Goal: Complete application form

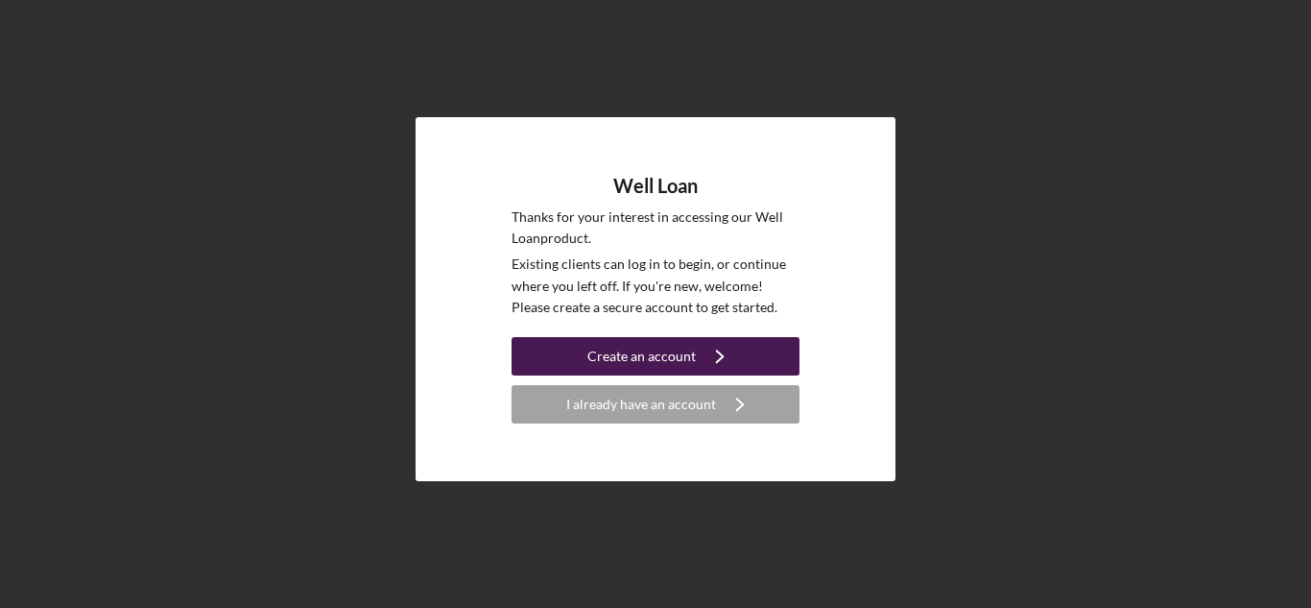
click at [571, 359] on button "Create an account Icon/Navigate" at bounding box center [656, 356] width 288 height 38
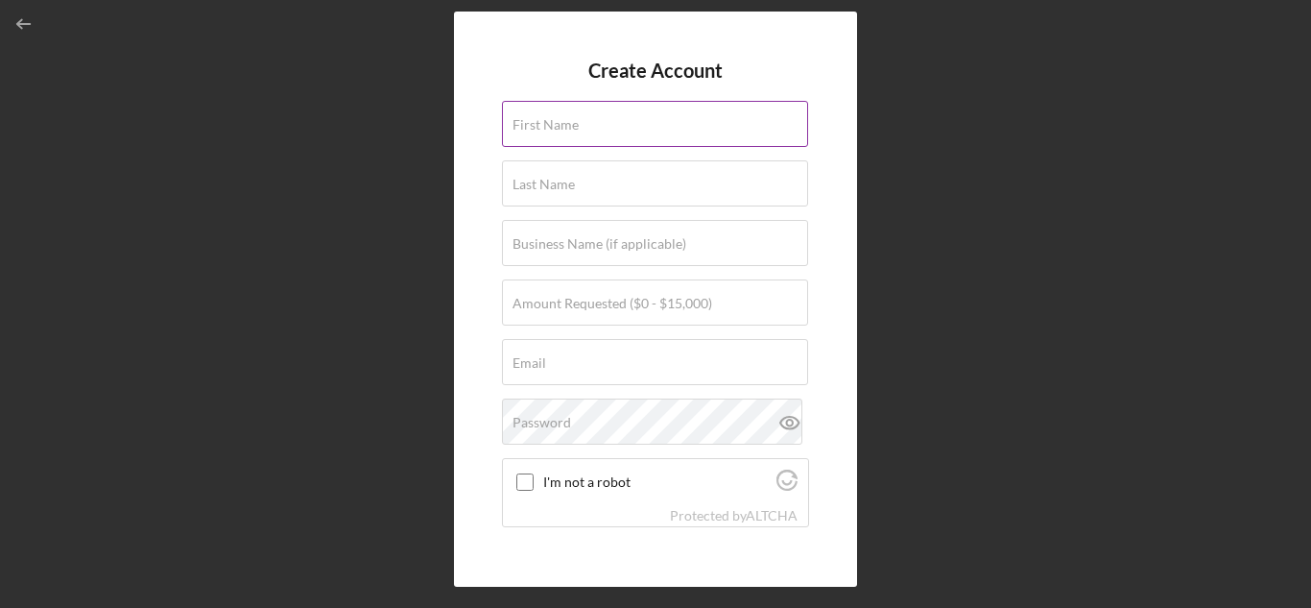
click at [599, 129] on input "First Name" at bounding box center [655, 124] width 306 height 46
type input "[PERSON_NAME]"
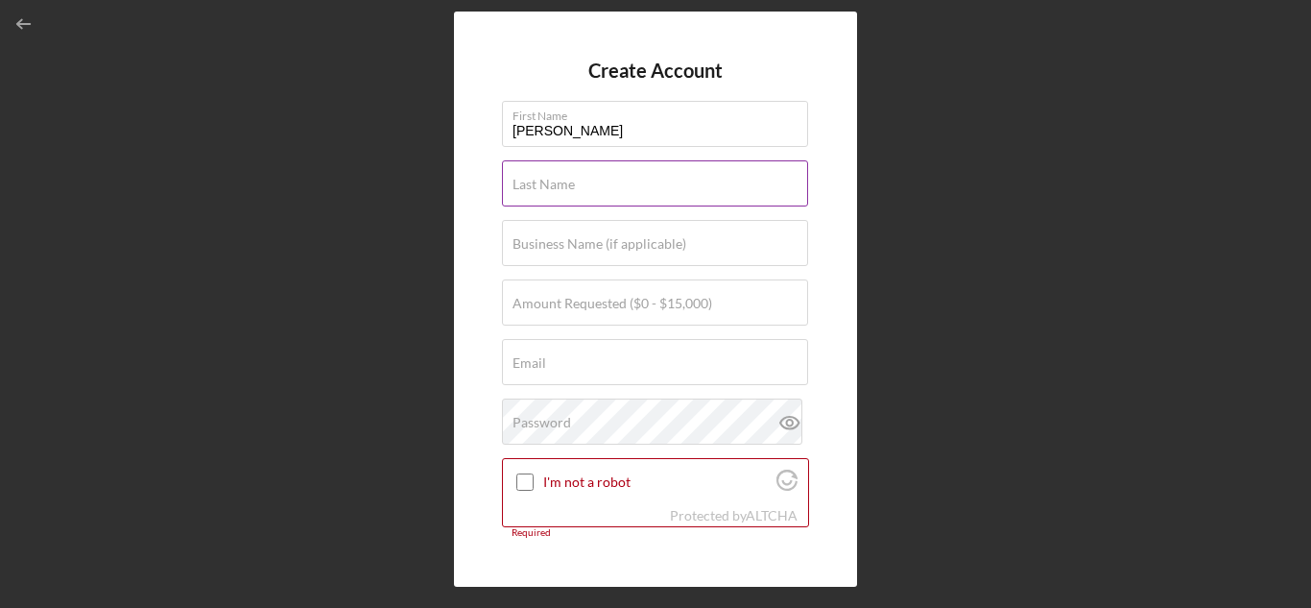
click at [606, 189] on input "Last Name" at bounding box center [655, 183] width 306 height 46
type input "Kremple"
click at [636, 251] on label "Business Name (if applicable)" at bounding box center [600, 243] width 174 height 15
click at [636, 251] on input "Business Name (if applicable)" at bounding box center [655, 243] width 306 height 46
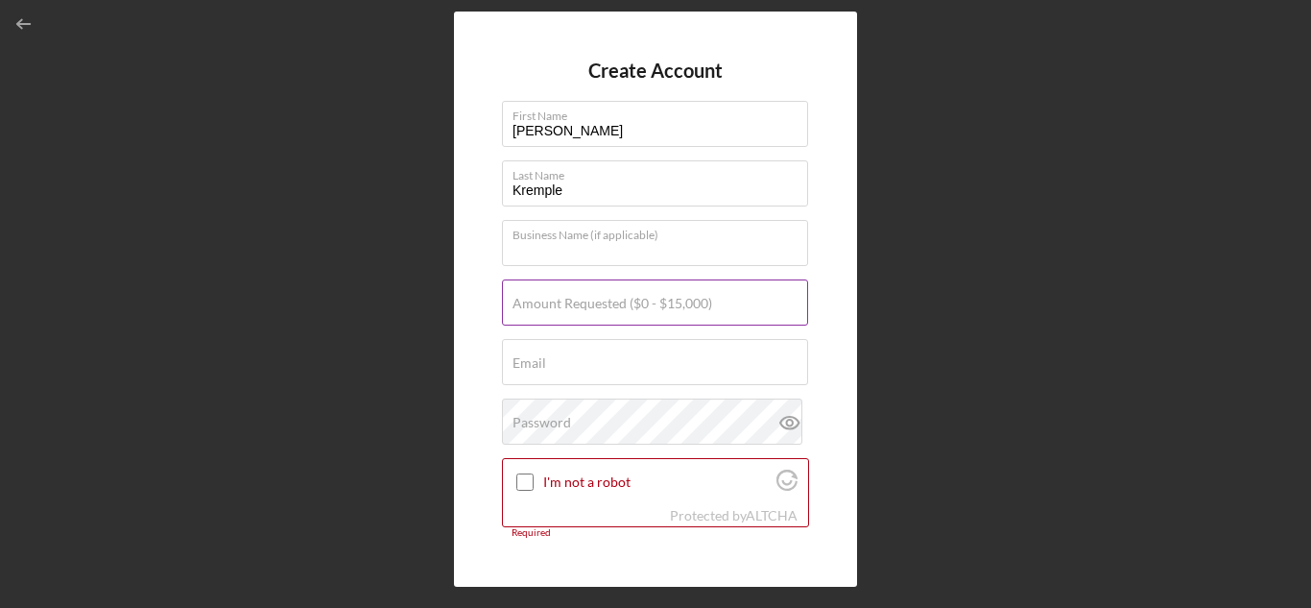
click at [633, 306] on label "Amount Requested ($0 - $15,000)" at bounding box center [613, 303] width 200 height 15
click at [633, 306] on input "Amount Requested ($0 - $15,000)" at bounding box center [655, 302] width 306 height 46
type input "$8,000"
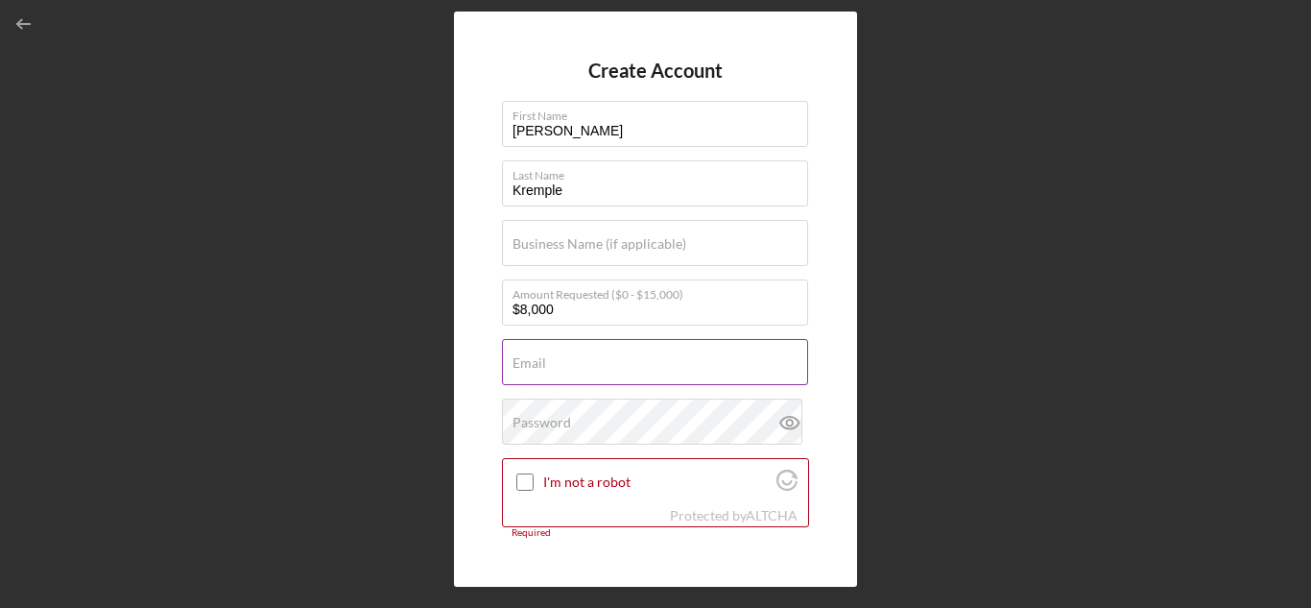
click at [624, 359] on div "Email Required" at bounding box center [655, 363] width 307 height 48
type input "[EMAIL_ADDRESS][DOMAIN_NAME]"
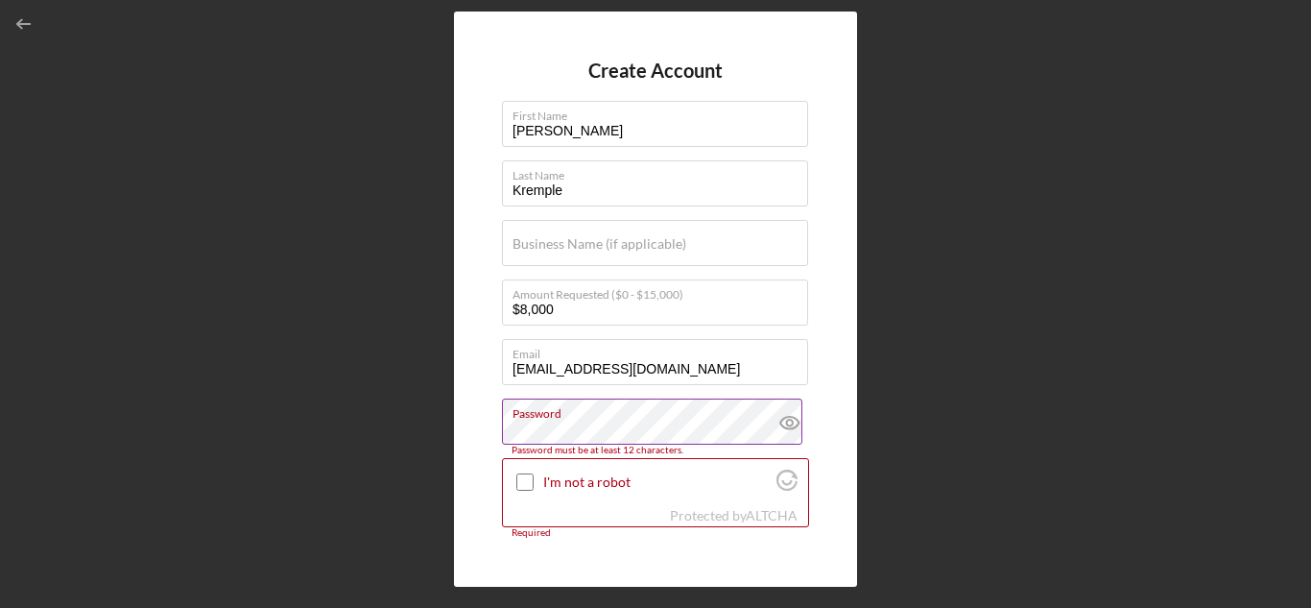
click at [778, 417] on icon at bounding box center [790, 422] width 48 height 48
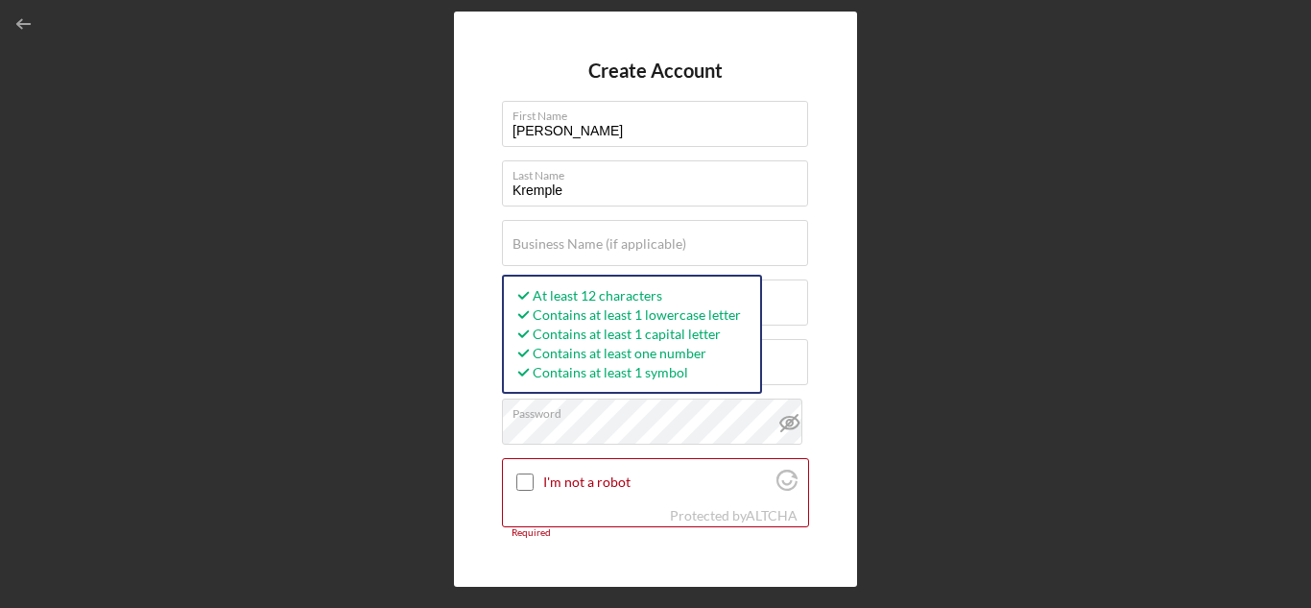
click at [443, 486] on div "Create Account First Name [PERSON_NAME] Last Name [PERSON_NAME] Business Name (…" at bounding box center [656, 299] width 1292 height 598
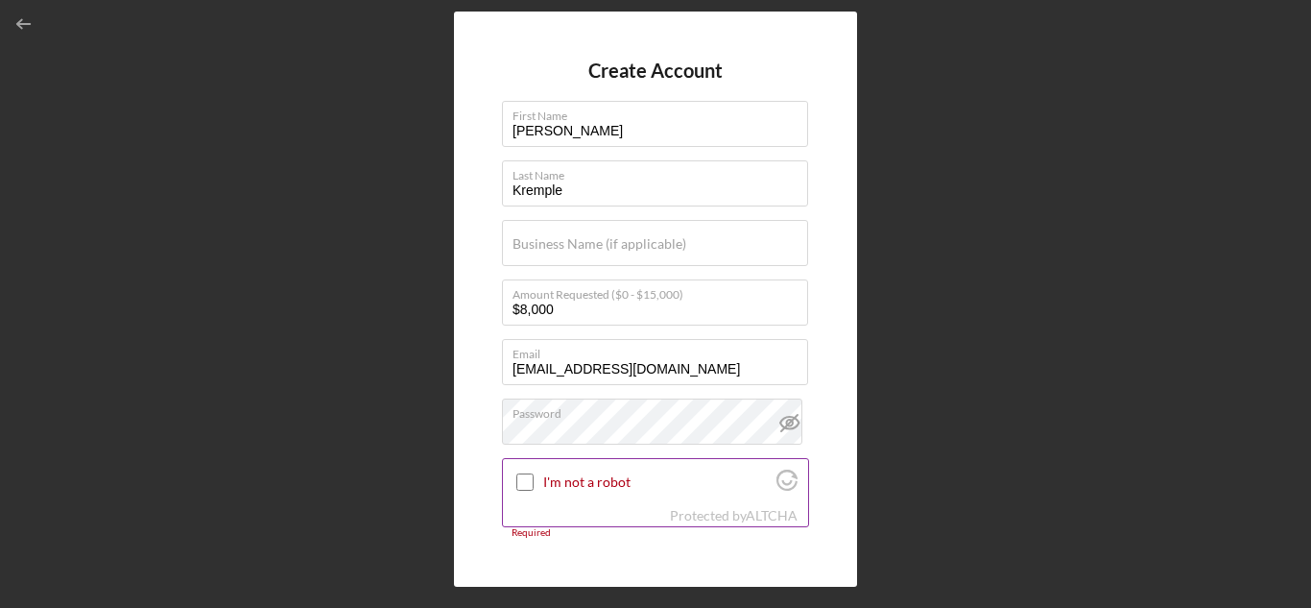
click at [525, 479] on input "I'm not a robot" at bounding box center [524, 481] width 17 height 17
checkbox input "true"
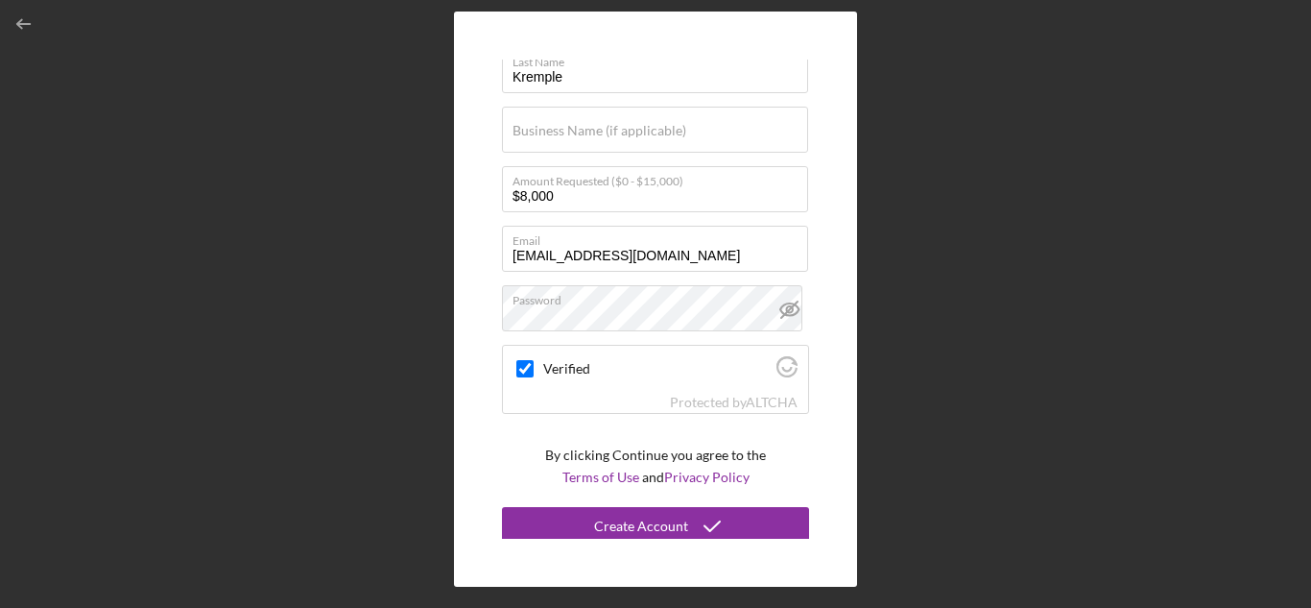
scroll to position [120, 0]
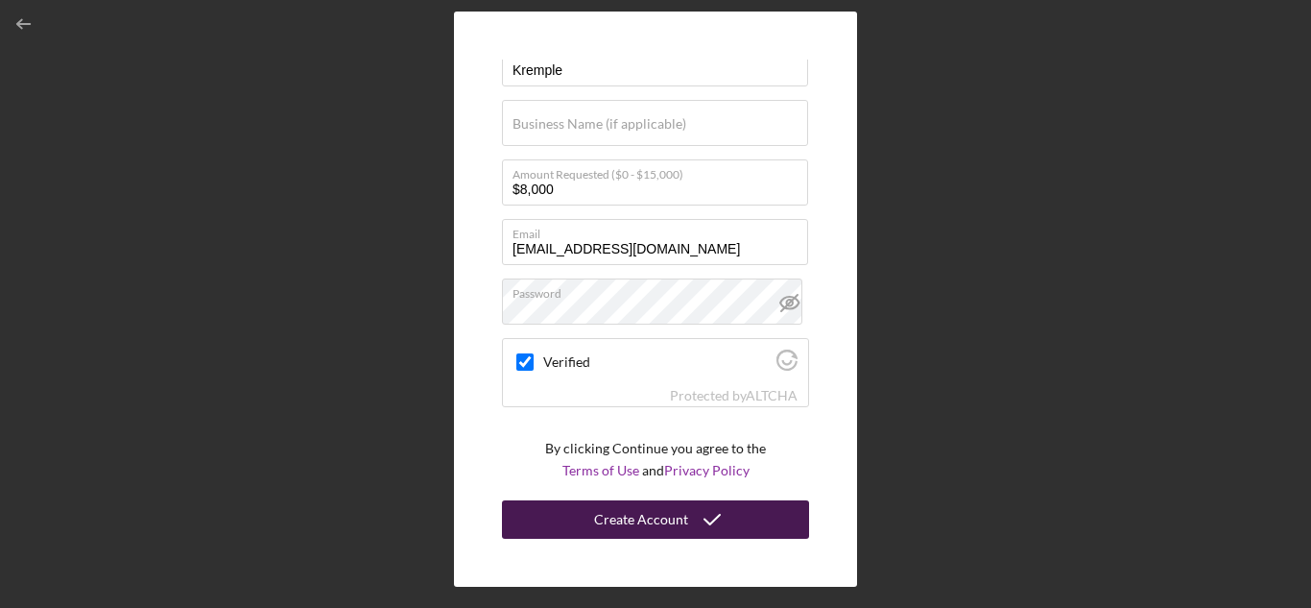
click at [670, 515] on div "Create Account" at bounding box center [641, 519] width 94 height 38
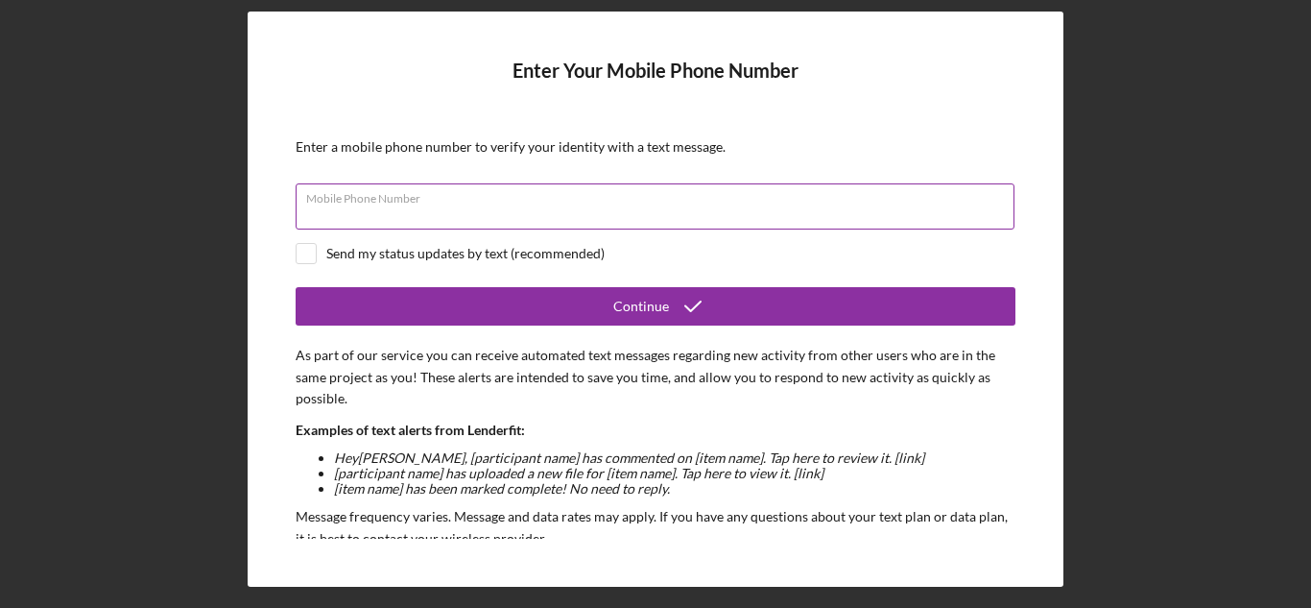
click at [455, 203] on div "Mobile Phone Number" at bounding box center [656, 207] width 720 height 48
type input "[PHONE_NUMBER]"
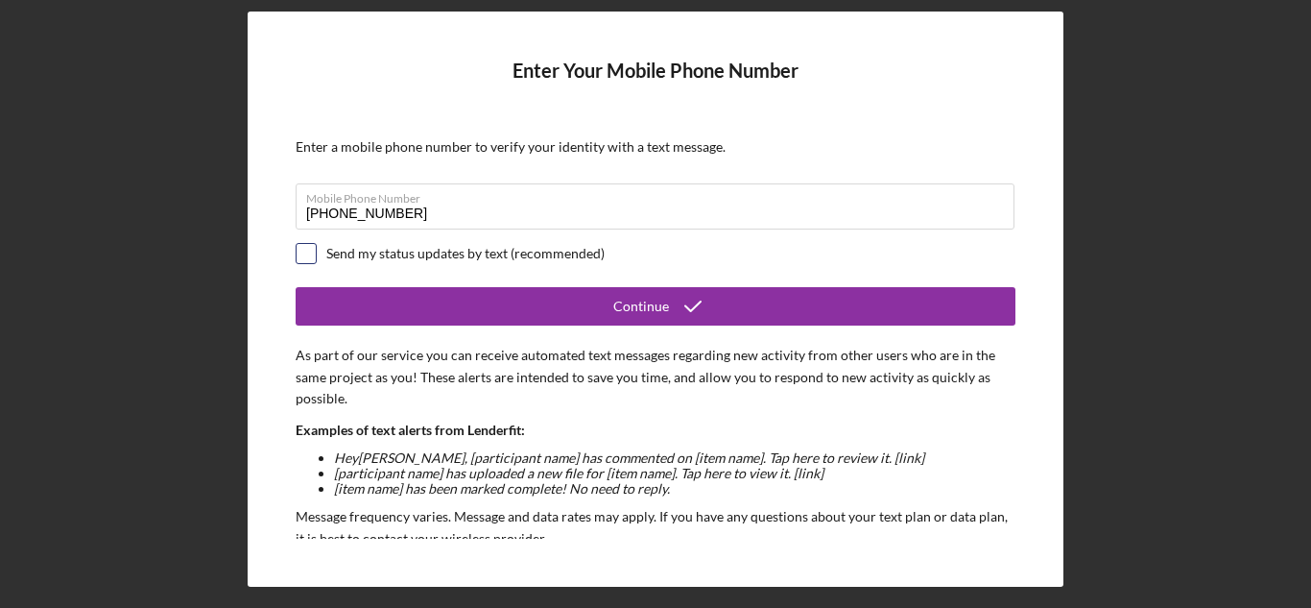
click at [308, 253] on input "checkbox" at bounding box center [306, 253] width 19 height 19
checkbox input "true"
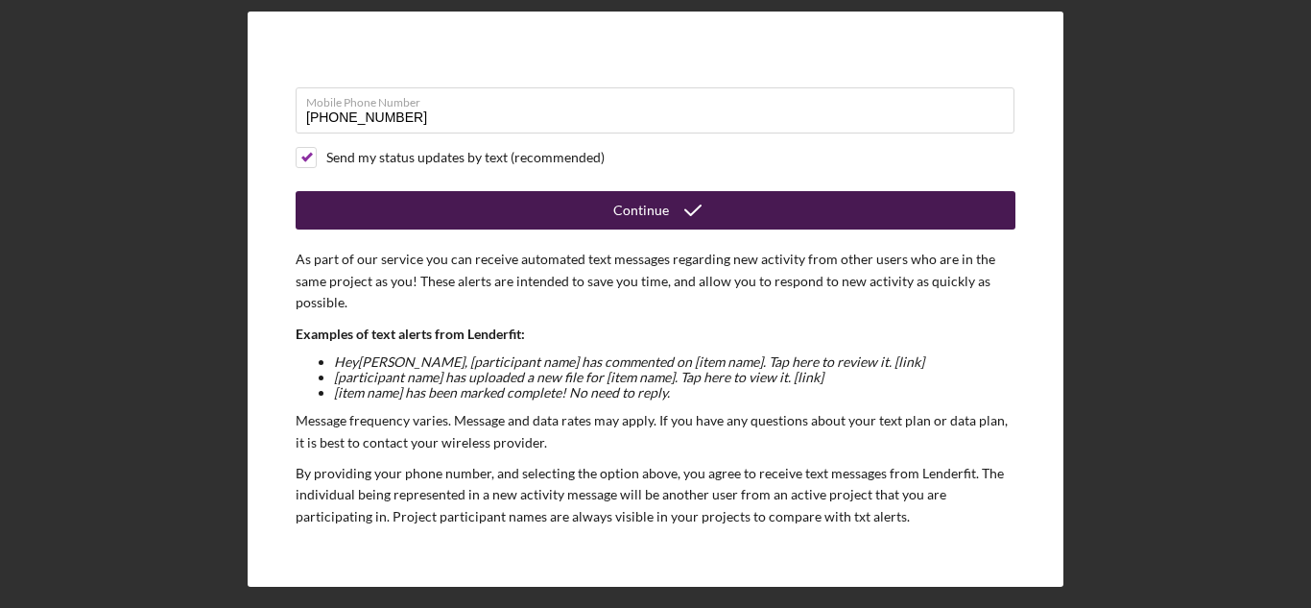
click at [509, 216] on button "Continue" at bounding box center [656, 210] width 720 height 38
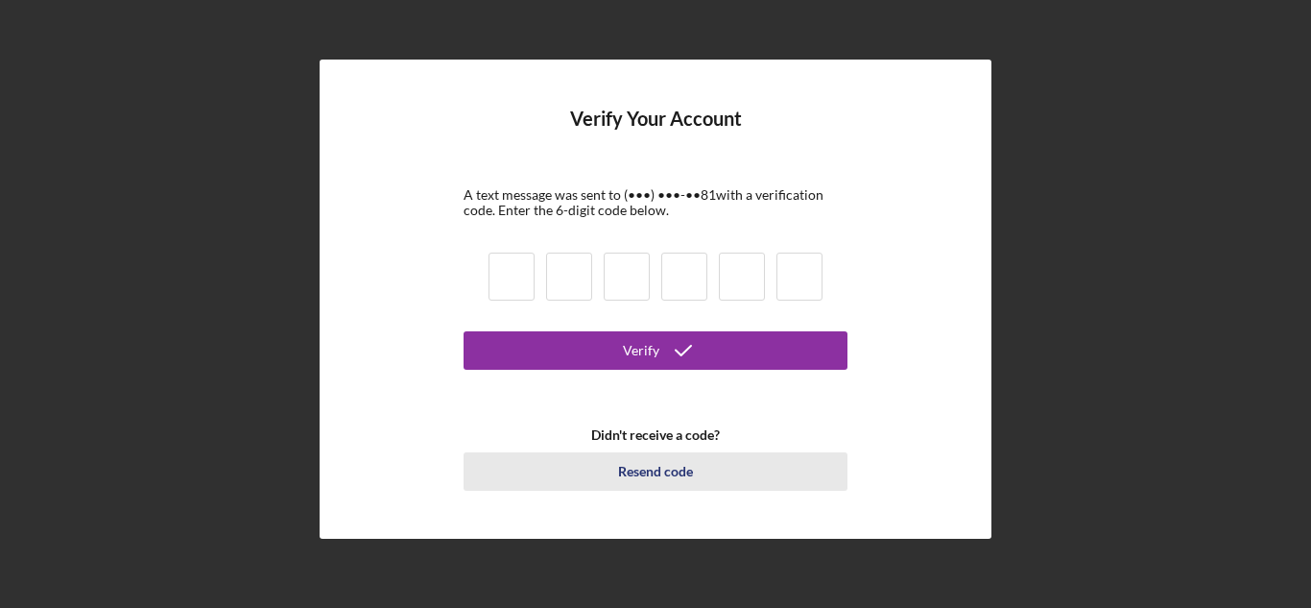
click at [646, 471] on div "Resend code" at bounding box center [655, 471] width 75 height 38
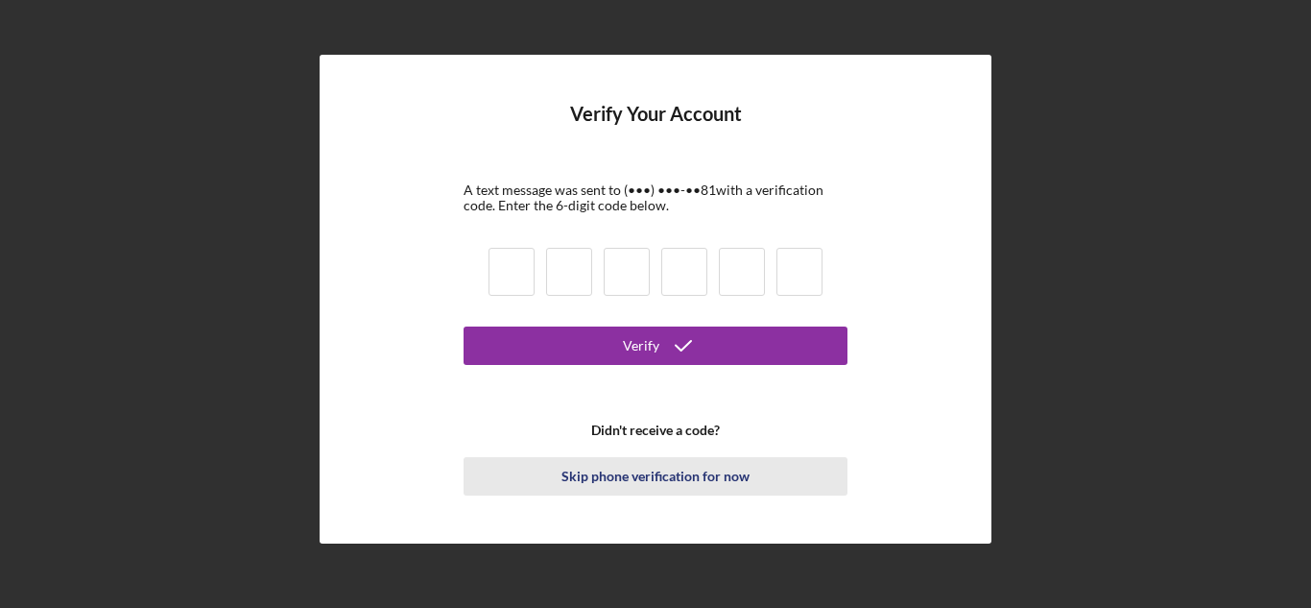
click at [707, 465] on div "Skip phone verification for now" at bounding box center [655, 476] width 188 height 38
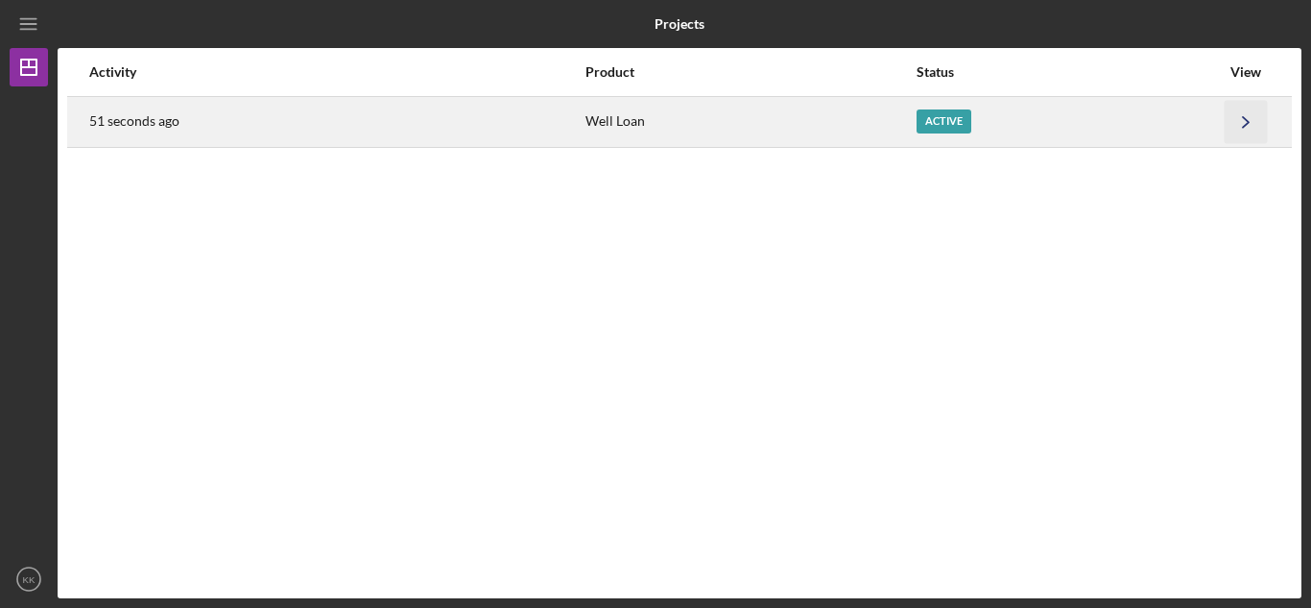
click at [1243, 130] on icon "Icon/Navigate" at bounding box center [1246, 121] width 43 height 43
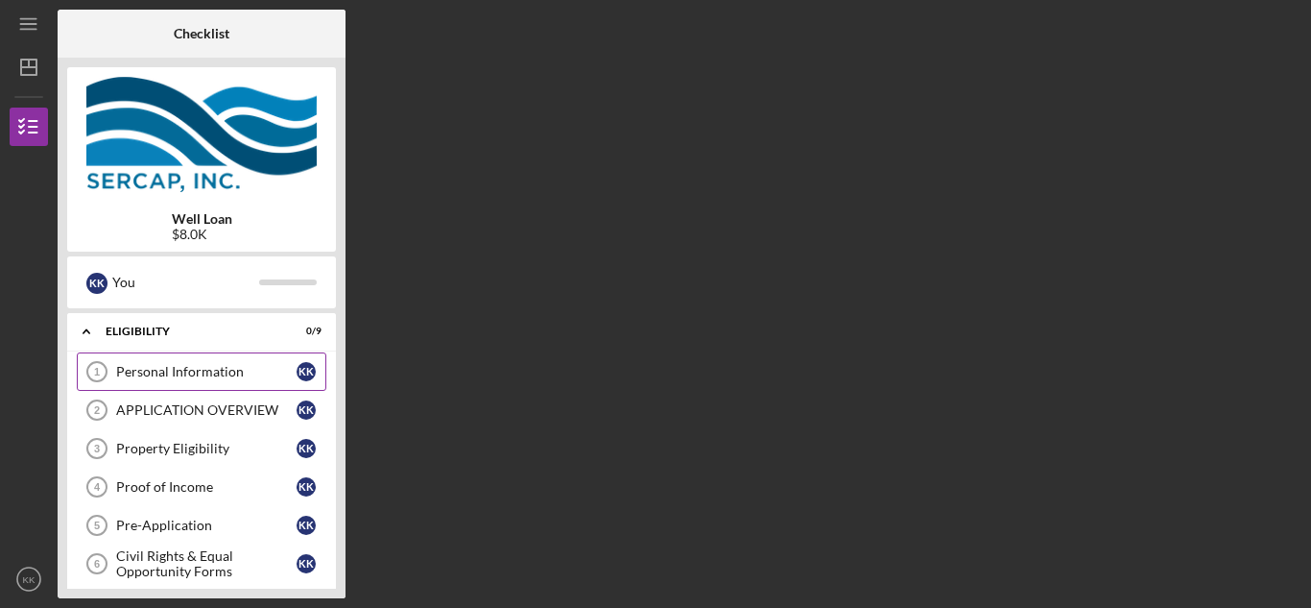
click at [230, 367] on div "Personal Information" at bounding box center [206, 371] width 180 height 15
